Goal: Task Accomplishment & Management: Use online tool/utility

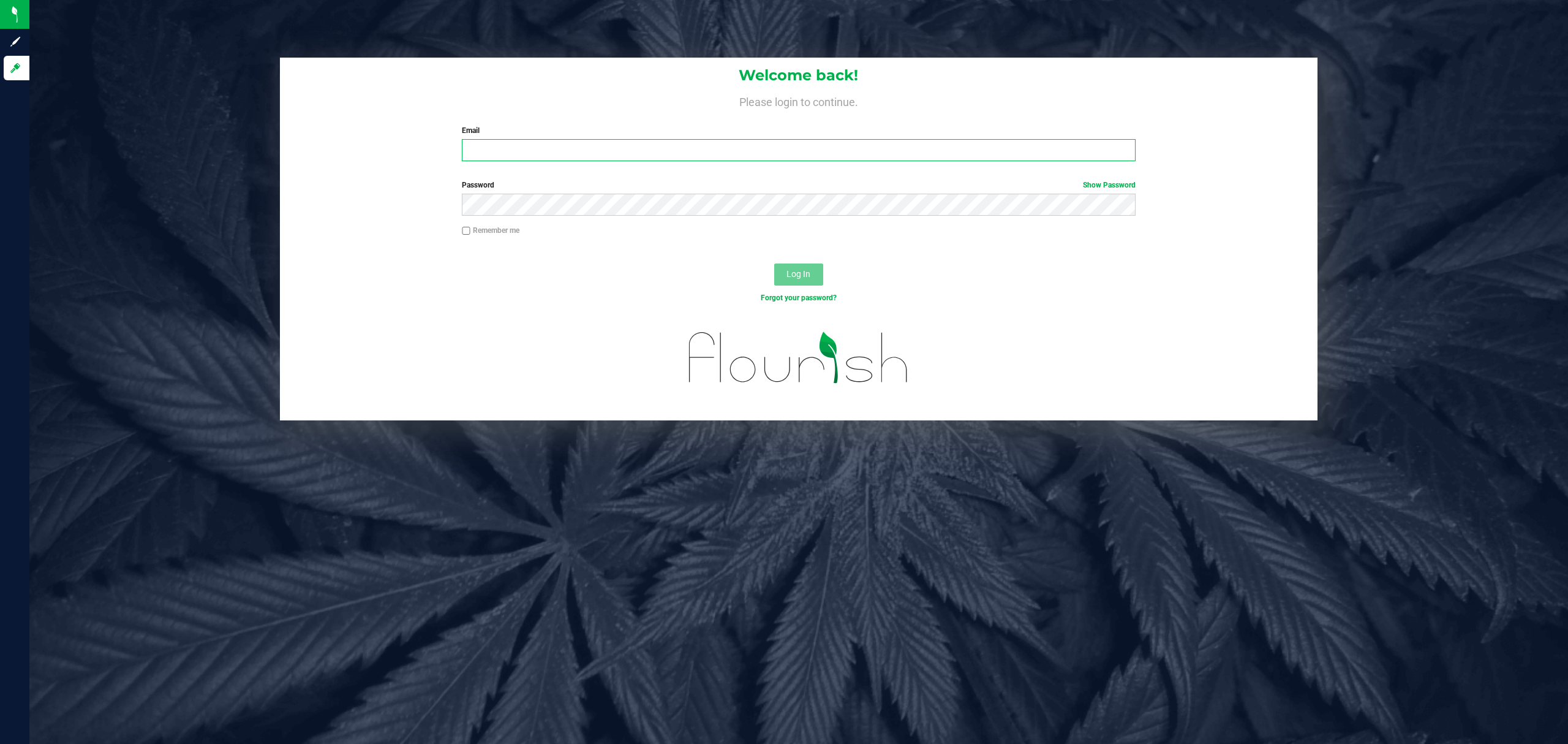
click at [746, 152] on input "Email" at bounding box center [798, 150] width 674 height 22
type input "shjones@liveparallel.com"
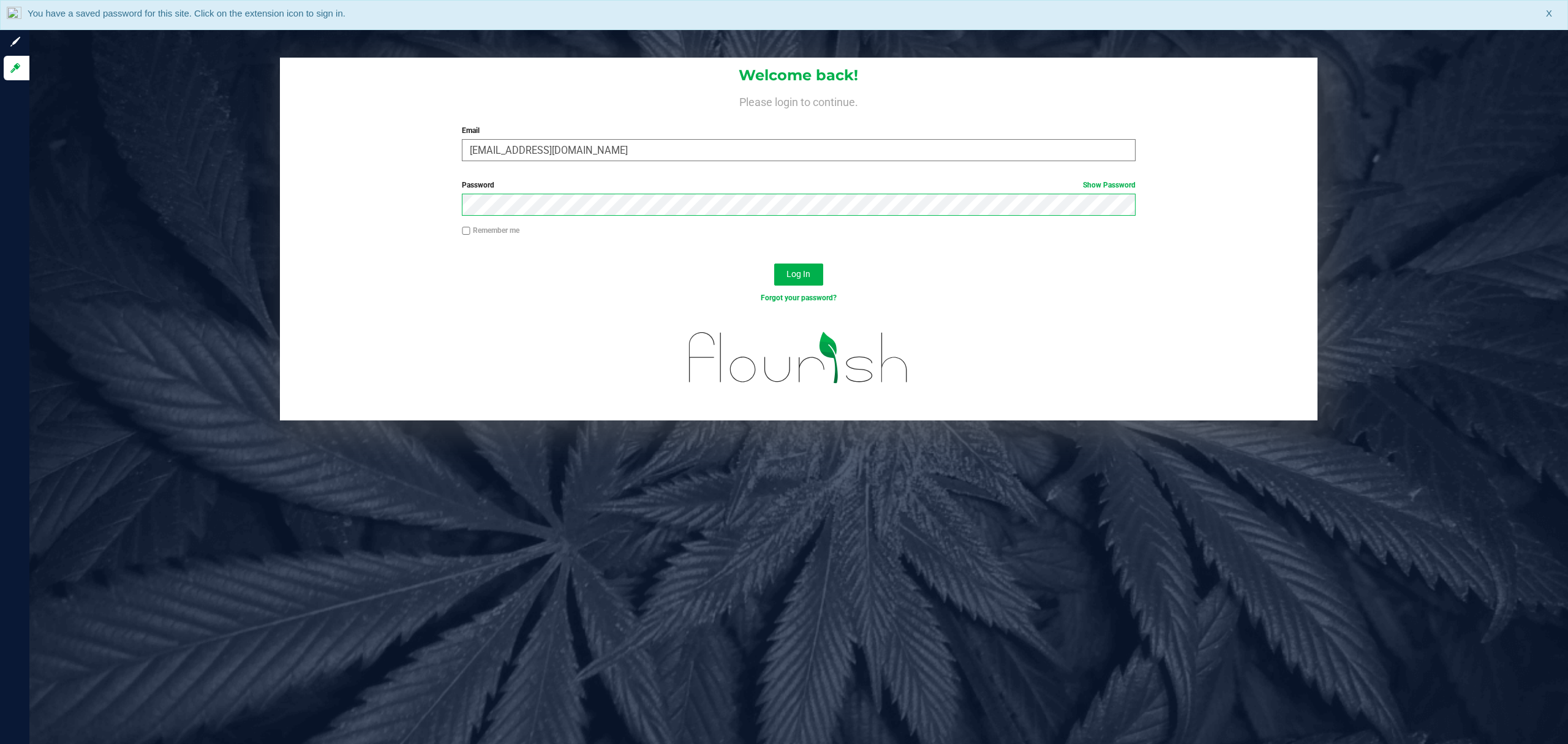
click at [774, 264] on button "Log In" at bounding box center [798, 275] width 49 height 22
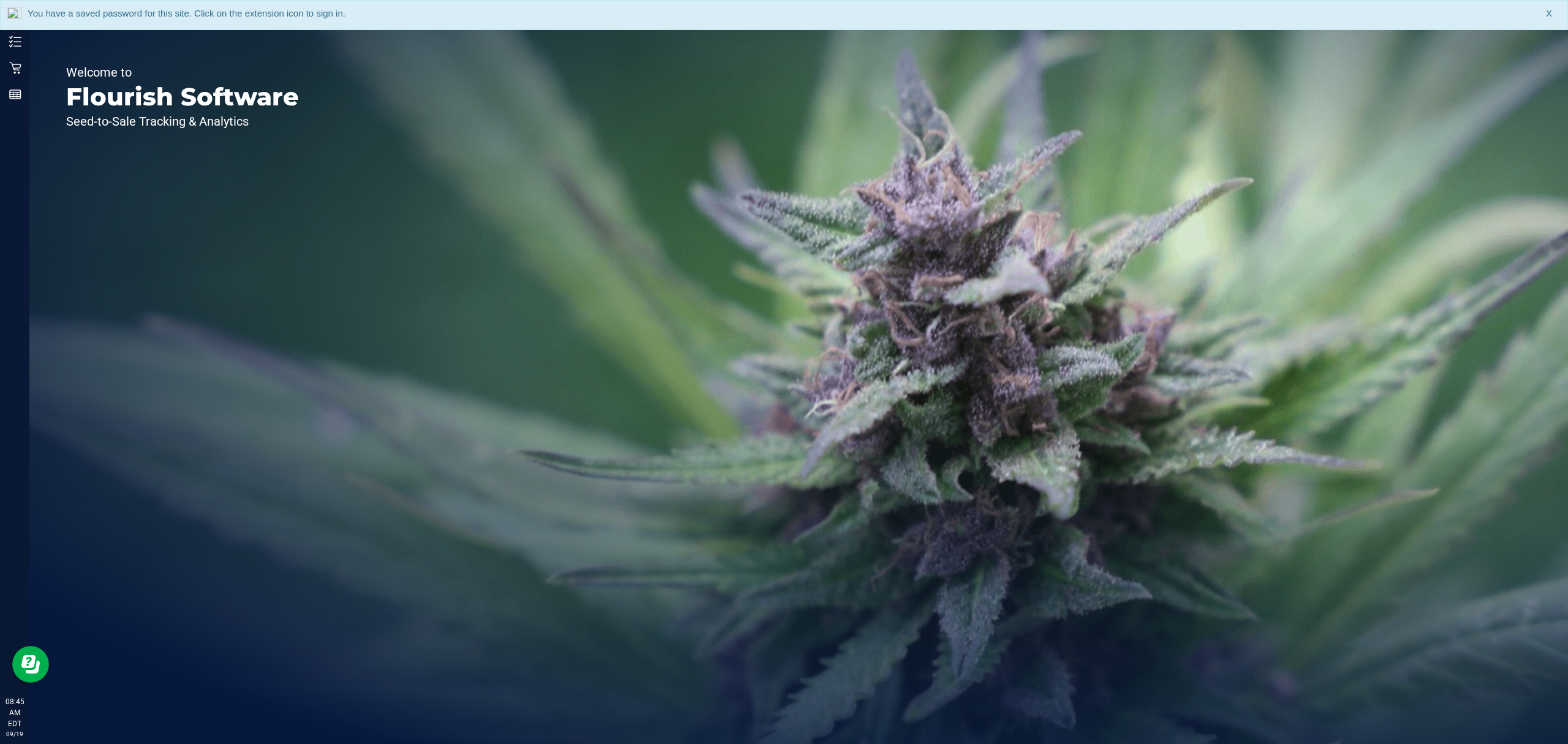
click at [199, 19] on div "You have a saved password for this site. Click on the extension icon to sign in…" at bounding box center [784, 15] width 1568 height 30
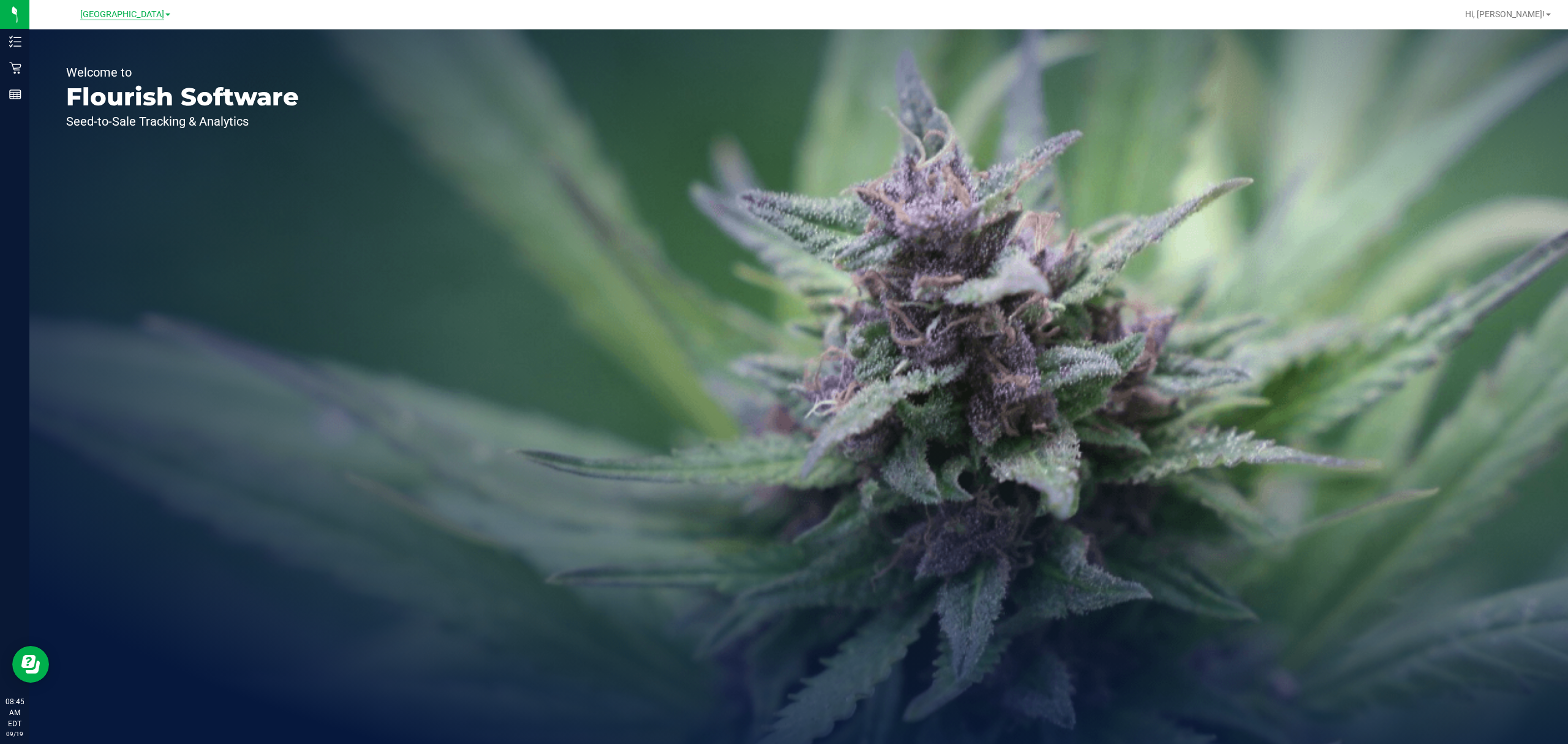
click at [163, 10] on span "North Palm Beach WC" at bounding box center [122, 14] width 84 height 11
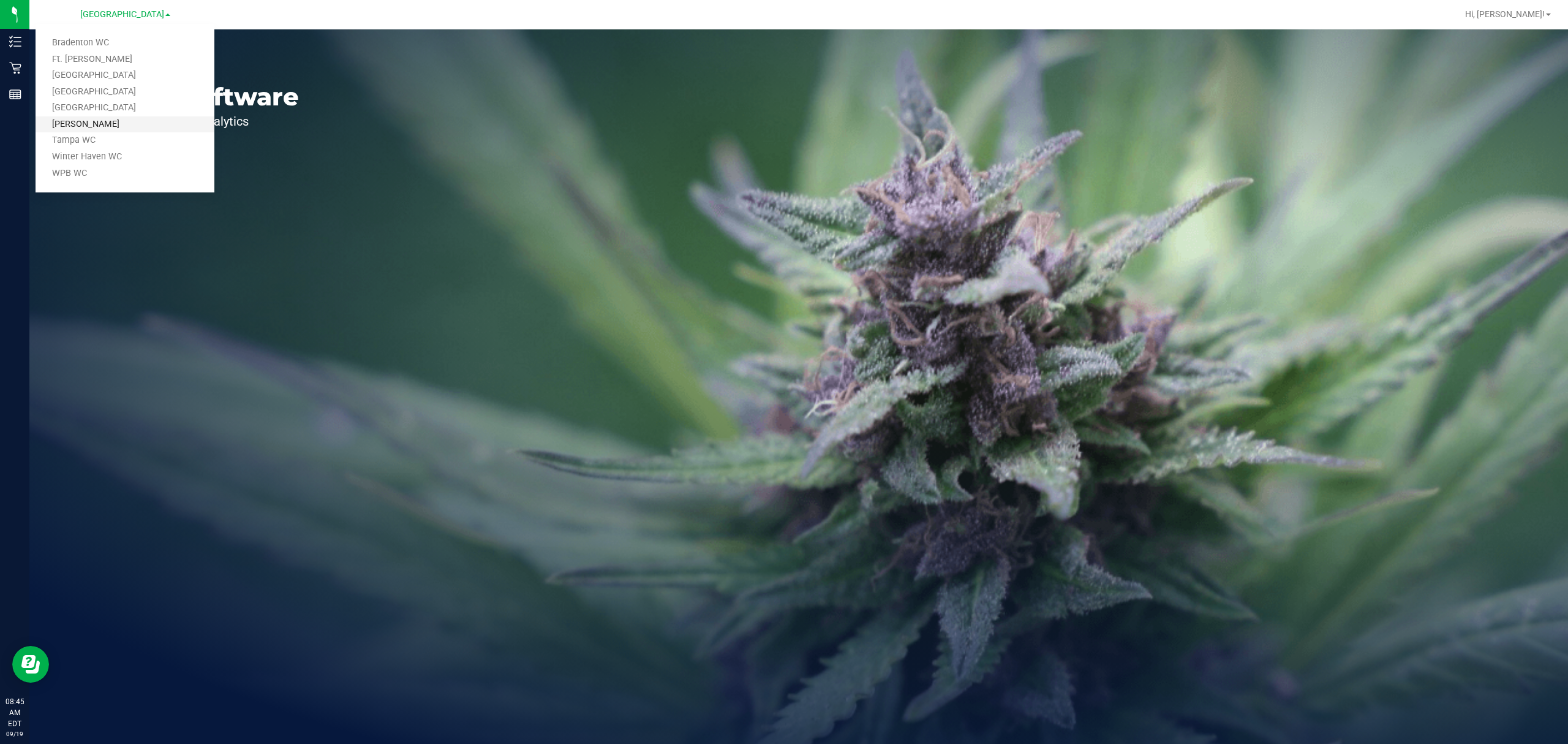
click at [112, 131] on link "[PERSON_NAME]" at bounding box center [124, 125] width 179 height 17
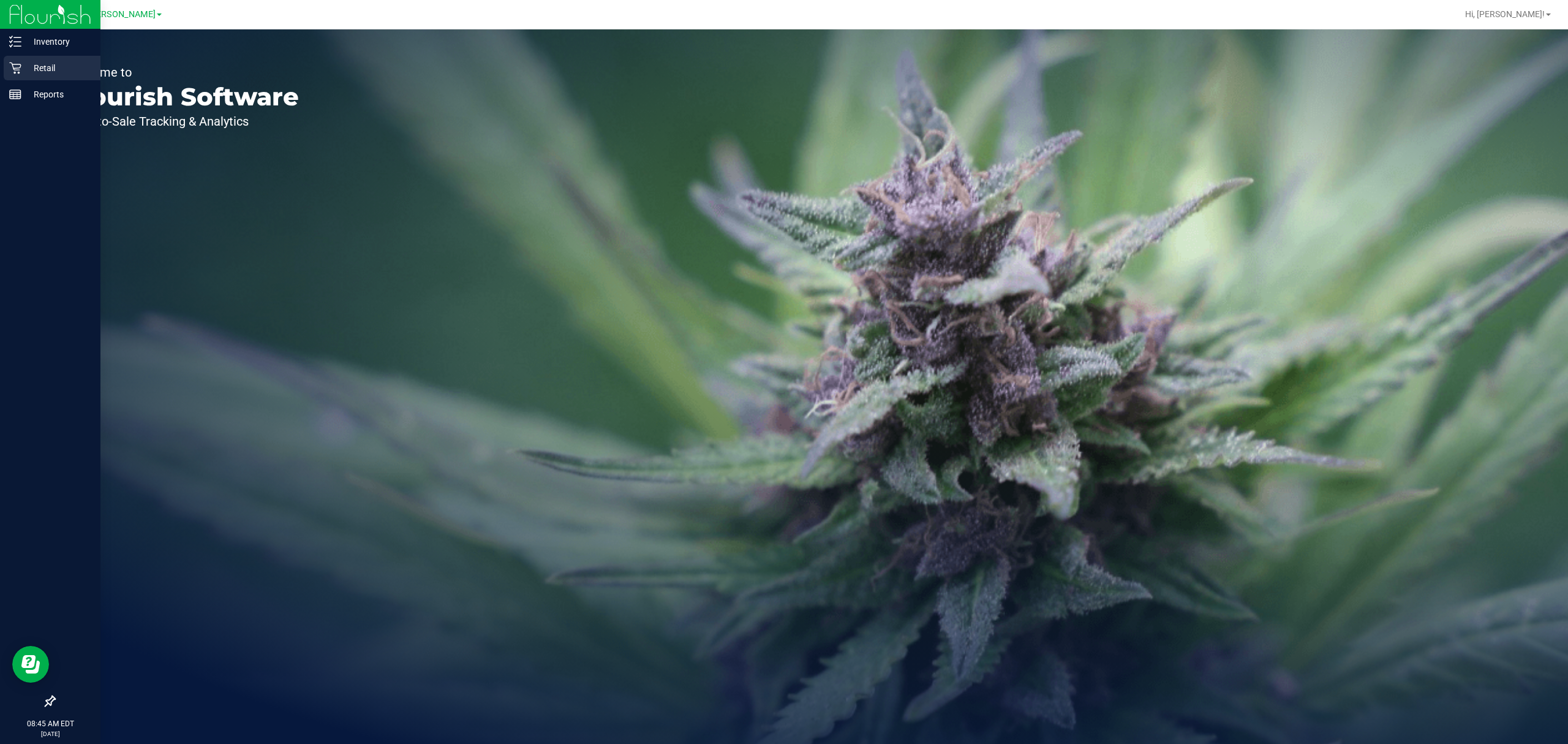
click at [27, 62] on p "Retail" at bounding box center [58, 68] width 74 height 14
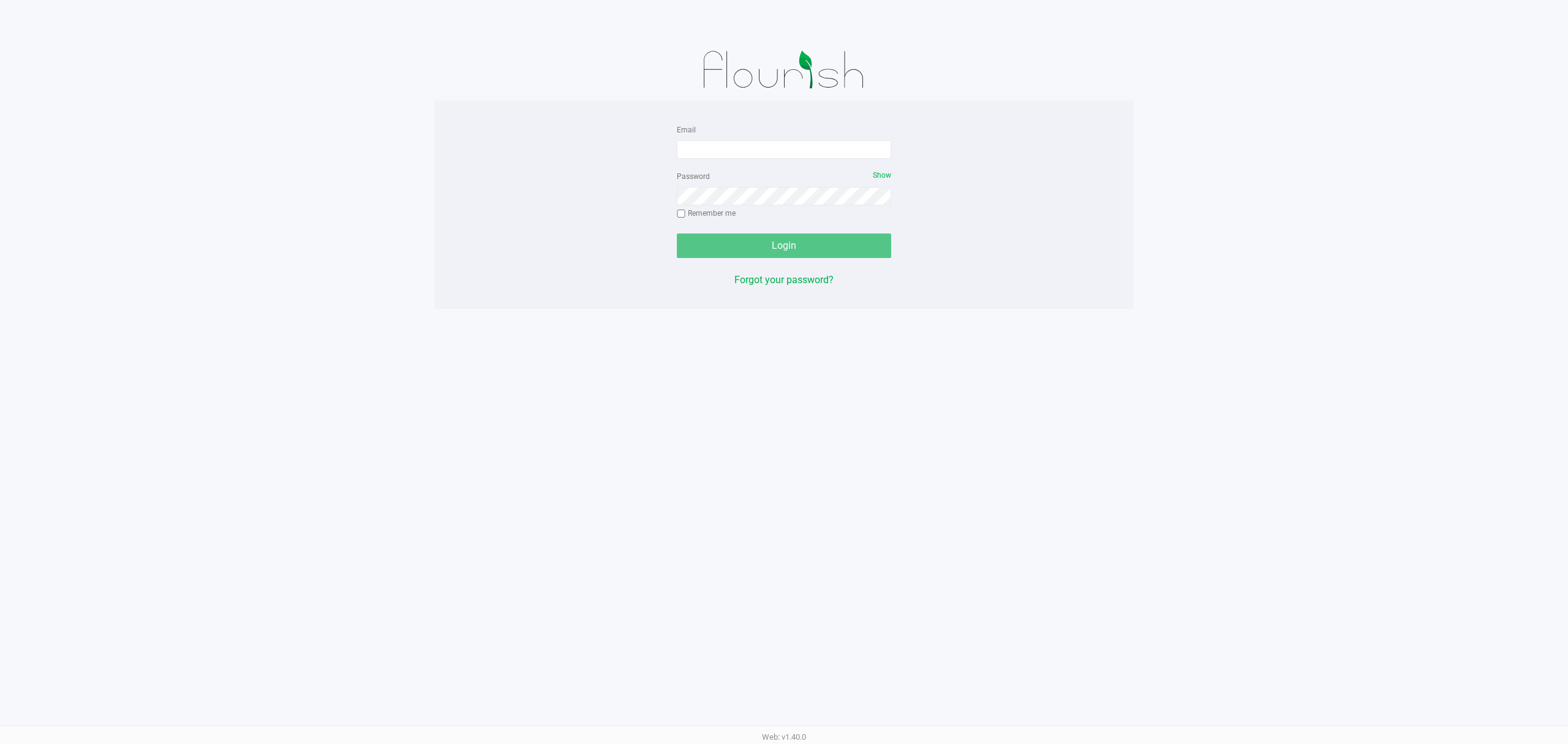
click at [387, 335] on div "Email Password Show Remember me Login Forgot your password? Web: v1.40.0" at bounding box center [784, 372] width 1568 height 744
click at [1471, 139] on app-pos-login-wrapper "Email Password Show Remember me Login Forgot your password?" at bounding box center [784, 154] width 1568 height 309
click at [50, 331] on div "Email Password Show Remember me Login Forgot your password? Web: v1.40.0" at bounding box center [784, 372] width 1568 height 744
click at [1505, 342] on div "Email Password Show Remember me Login Forgot your password? Web: v1.40.0" at bounding box center [784, 372] width 1568 height 744
click at [745, 150] on input "Email" at bounding box center [784, 149] width 215 height 19
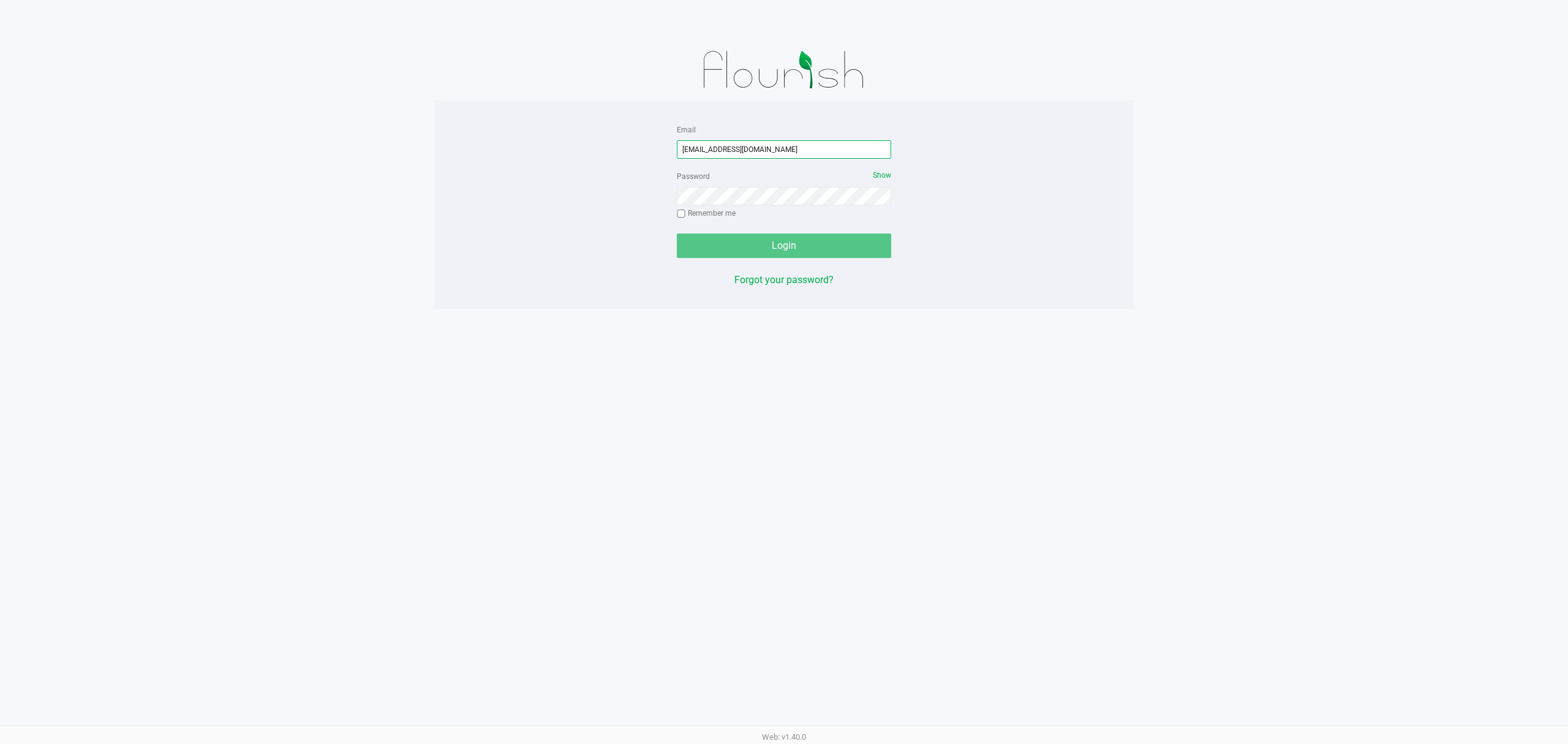
type input "[EMAIL_ADDRESS][DOMAIN_NAME]"
click at [677, 233] on button "Login" at bounding box center [784, 246] width 215 height 25
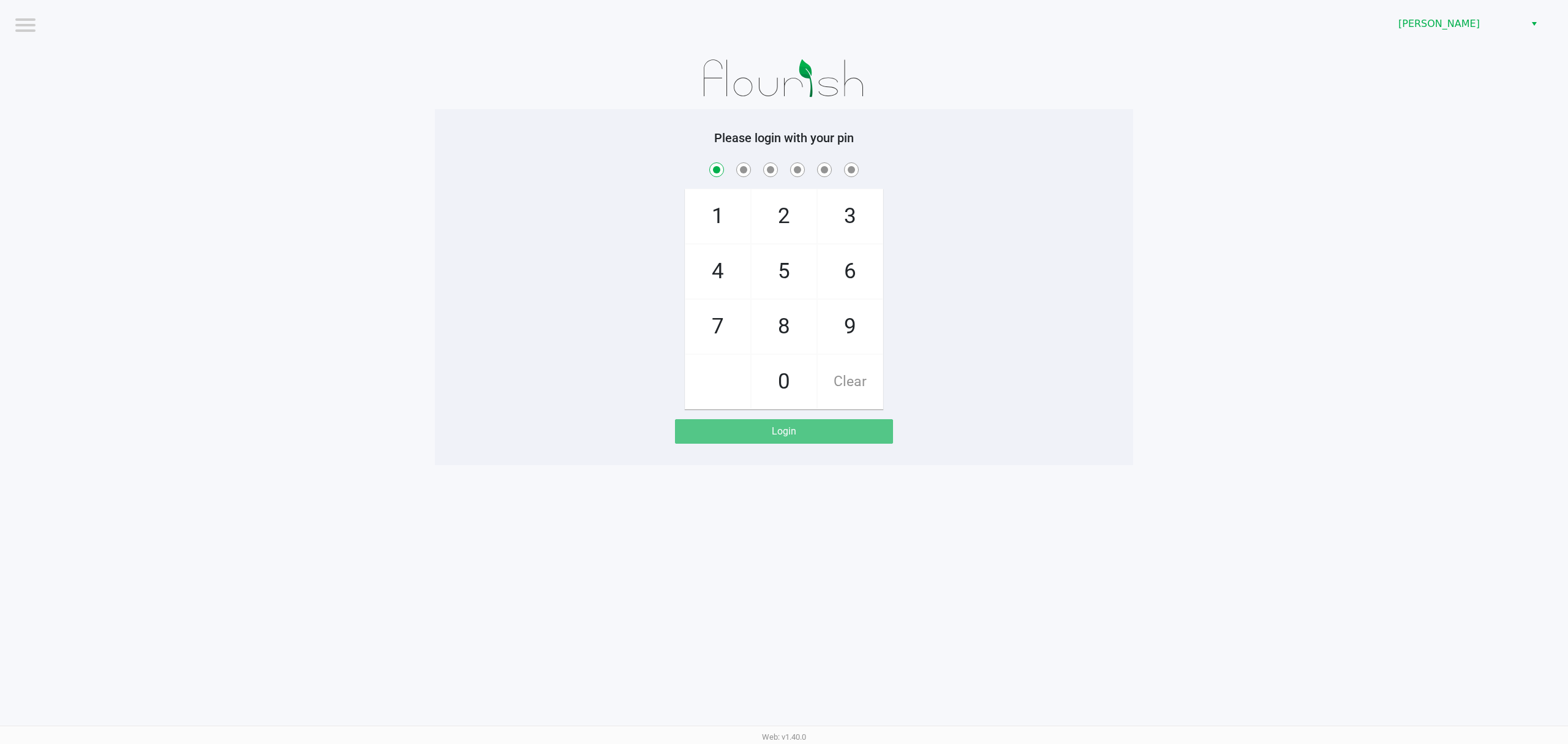
checkbox input "true"
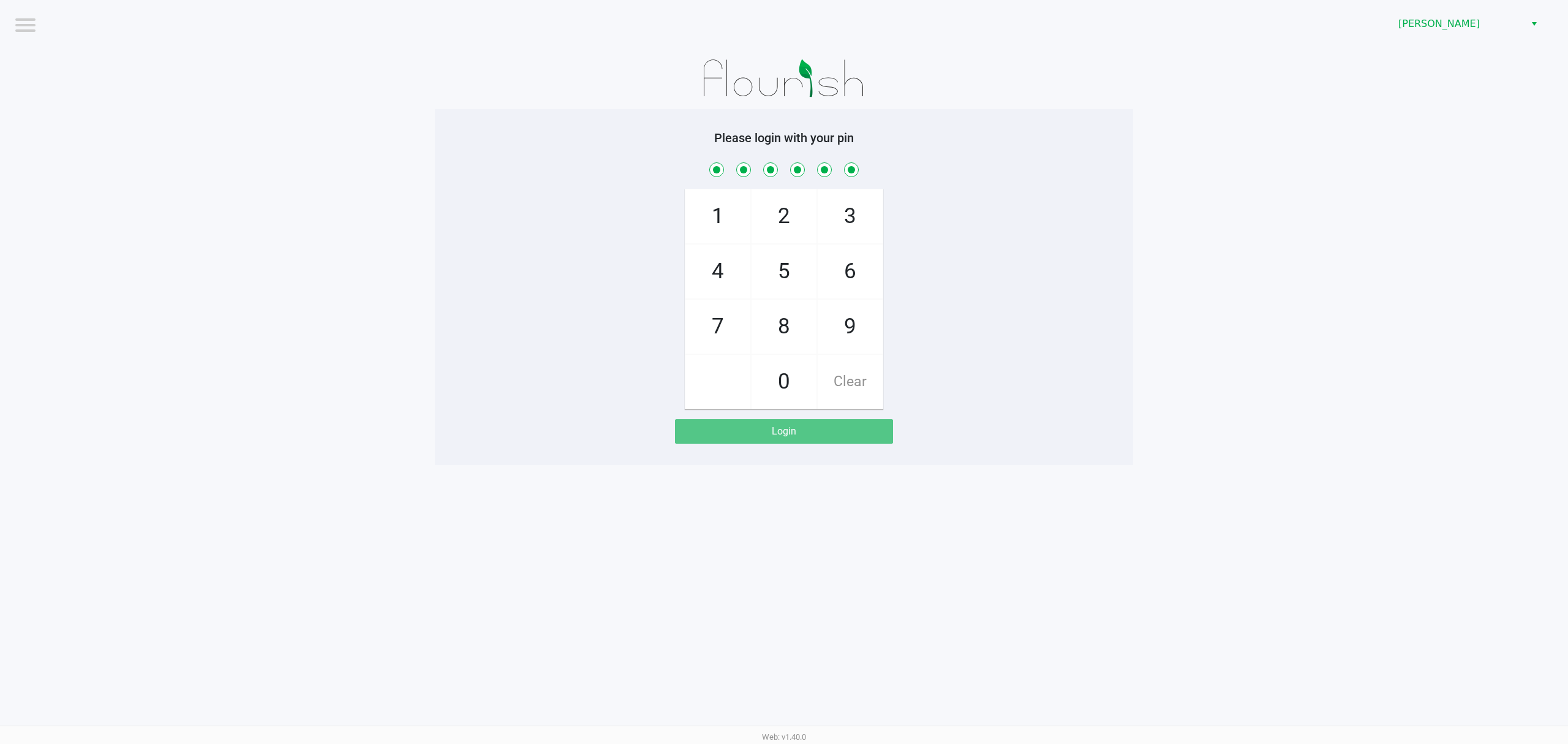
checkbox input "true"
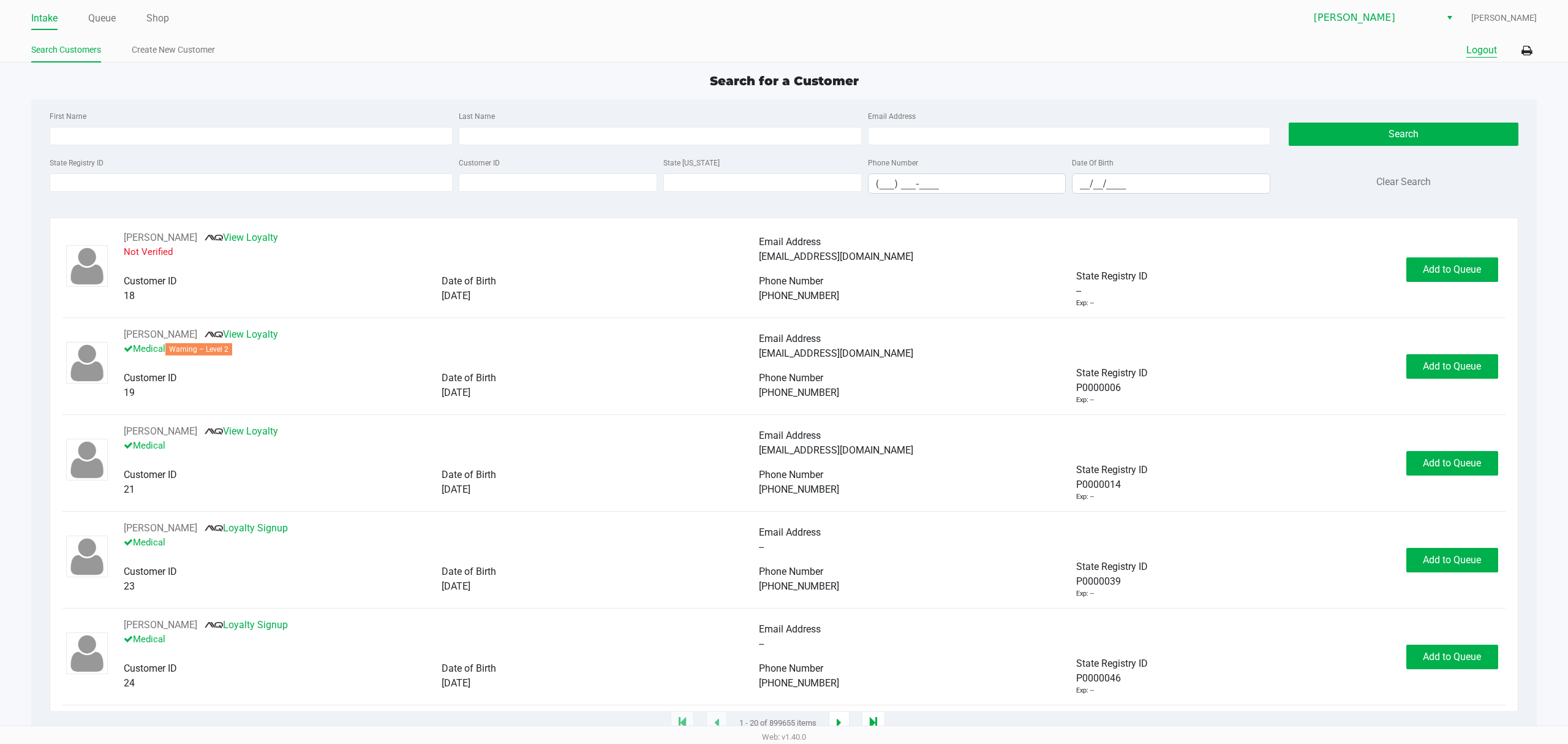
click at [1476, 57] on button "Logout" at bounding box center [1482, 50] width 30 height 14
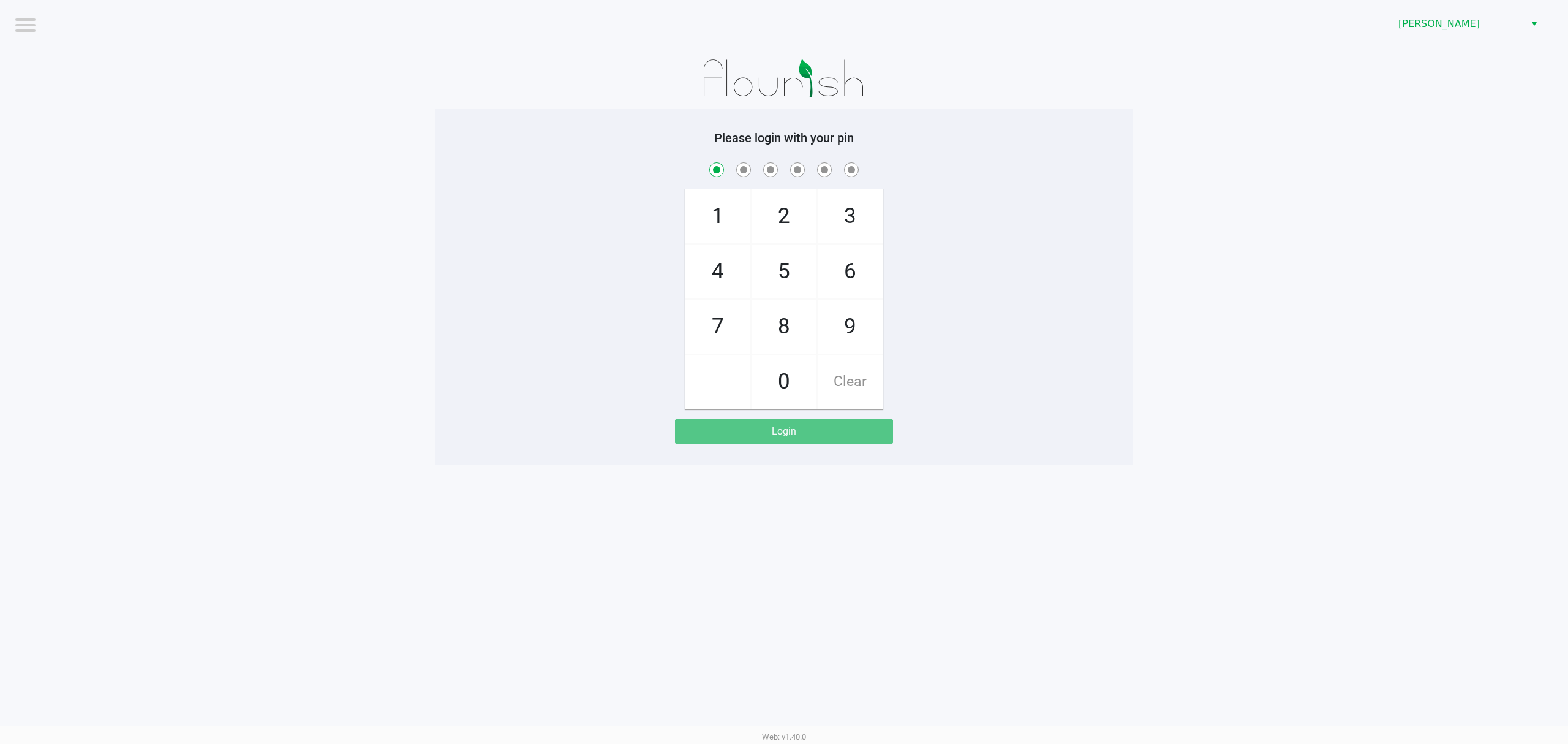
checkbox input "true"
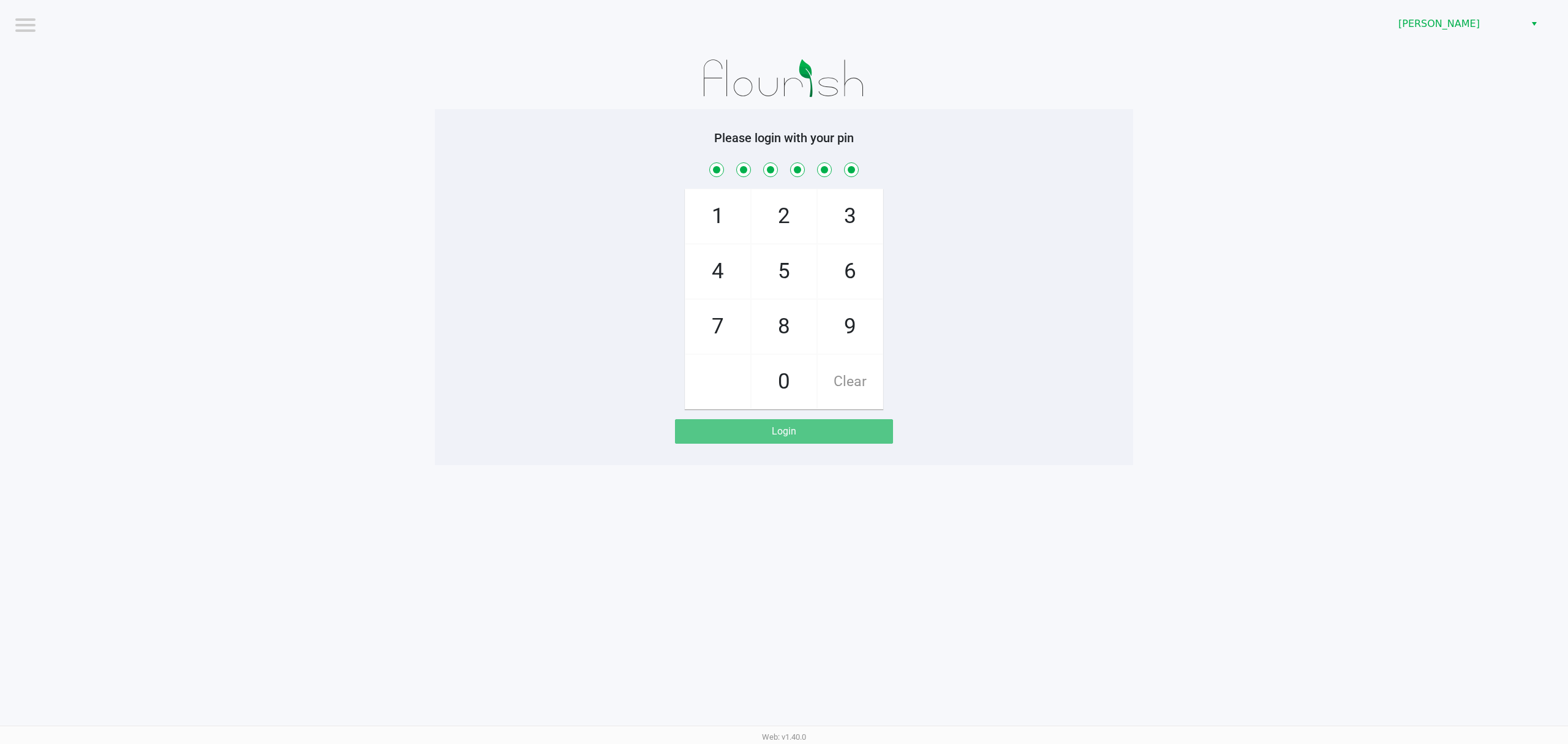
checkbox input "true"
